Goal: Use online tool/utility

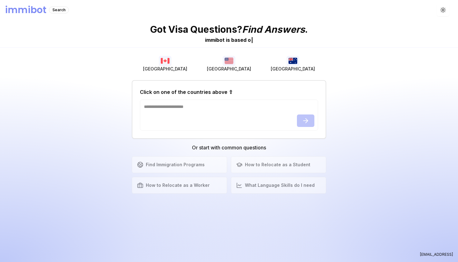
click at [164, 112] on textarea at bounding box center [229, 114] width 178 height 31
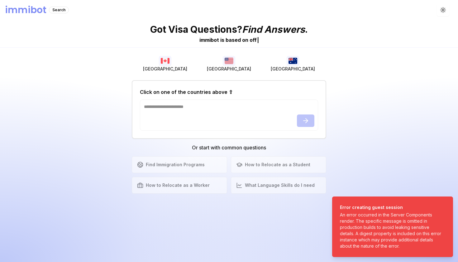
click at [182, 107] on textarea at bounding box center [229, 114] width 178 height 31
click at [237, 115] on textarea at bounding box center [229, 114] width 178 height 31
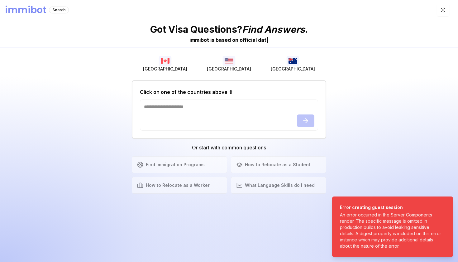
click at [262, 115] on textarea at bounding box center [229, 114] width 178 height 31
click at [239, 113] on textarea at bounding box center [229, 114] width 178 height 31
click at [168, 110] on textarea at bounding box center [229, 114] width 178 height 31
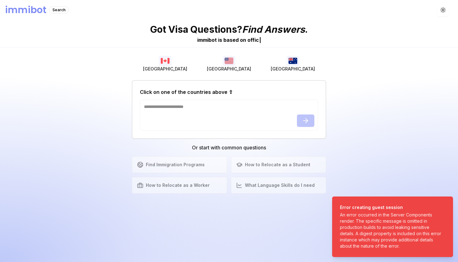
click at [168, 110] on textarea at bounding box center [229, 114] width 178 height 31
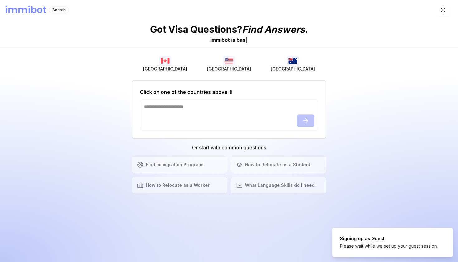
click at [168, 110] on textarea at bounding box center [229, 114] width 178 height 31
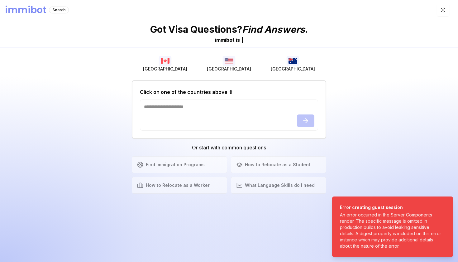
click at [229, 111] on textarea at bounding box center [229, 114] width 178 height 31
